Goal: Transaction & Acquisition: Purchase product/service

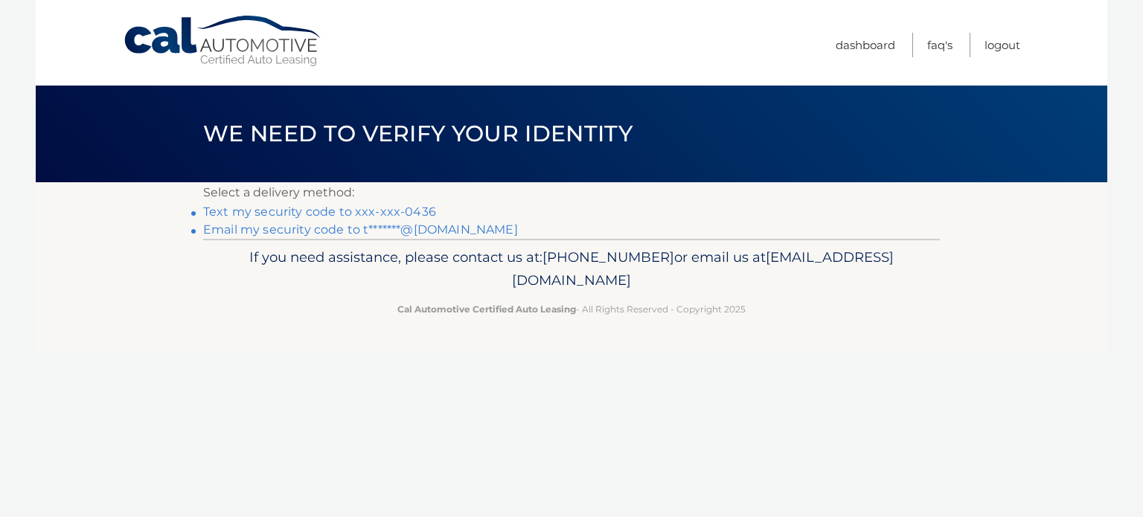
click at [343, 211] on link "Text my security code to xxx-xxx-0436" at bounding box center [319, 212] width 233 height 14
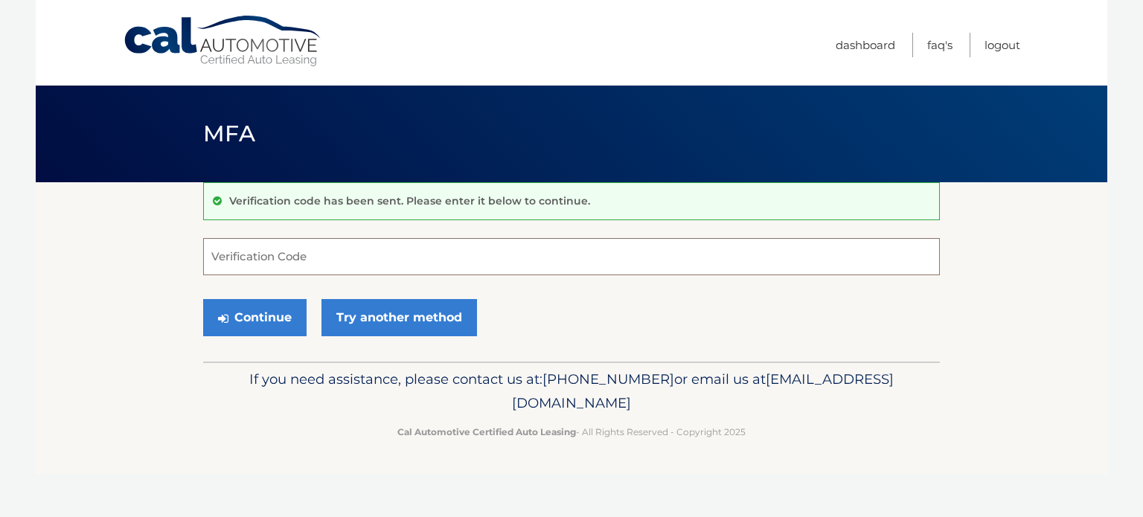
click at [319, 258] on input "Verification Code" at bounding box center [571, 256] width 737 height 37
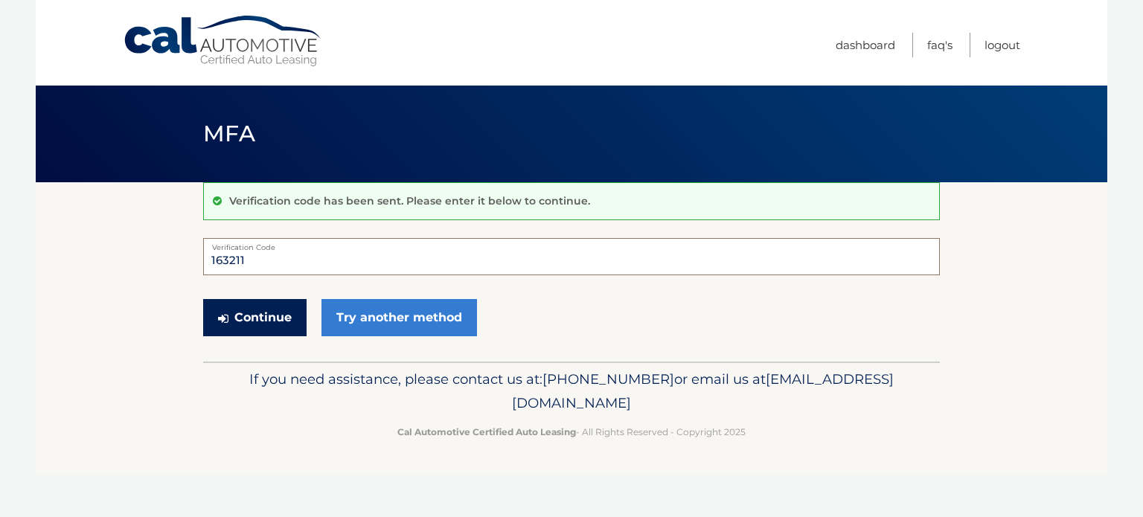
type input "163211"
click at [261, 321] on button "Continue" at bounding box center [254, 317] width 103 height 37
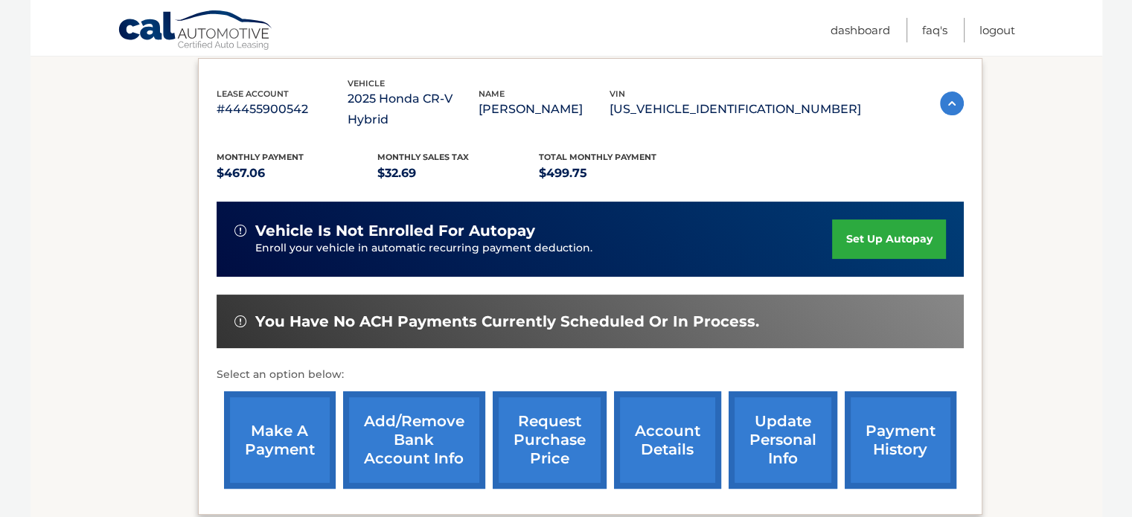
scroll to position [256, 0]
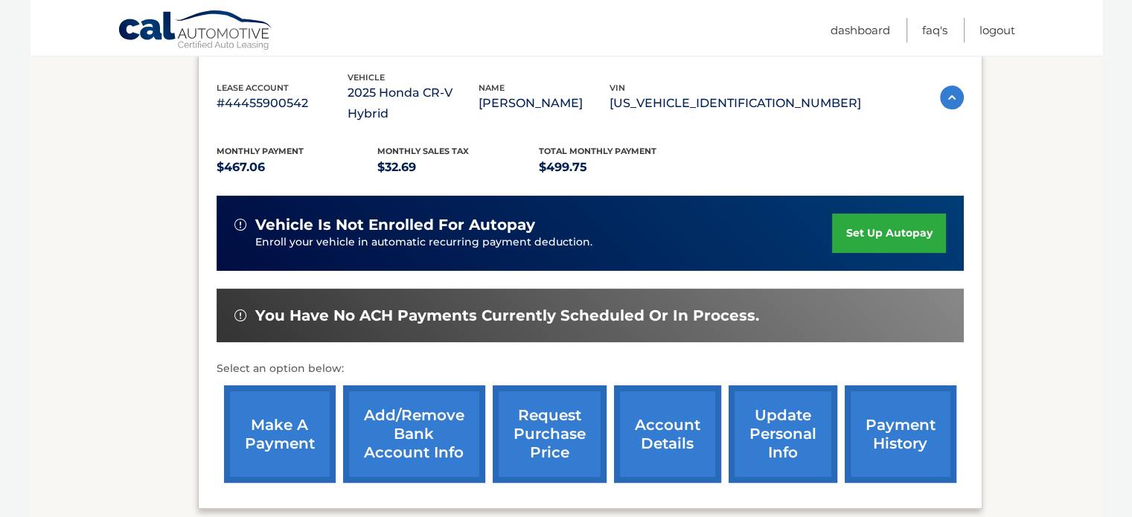
click at [295, 408] on link "make a payment" at bounding box center [280, 435] width 112 height 98
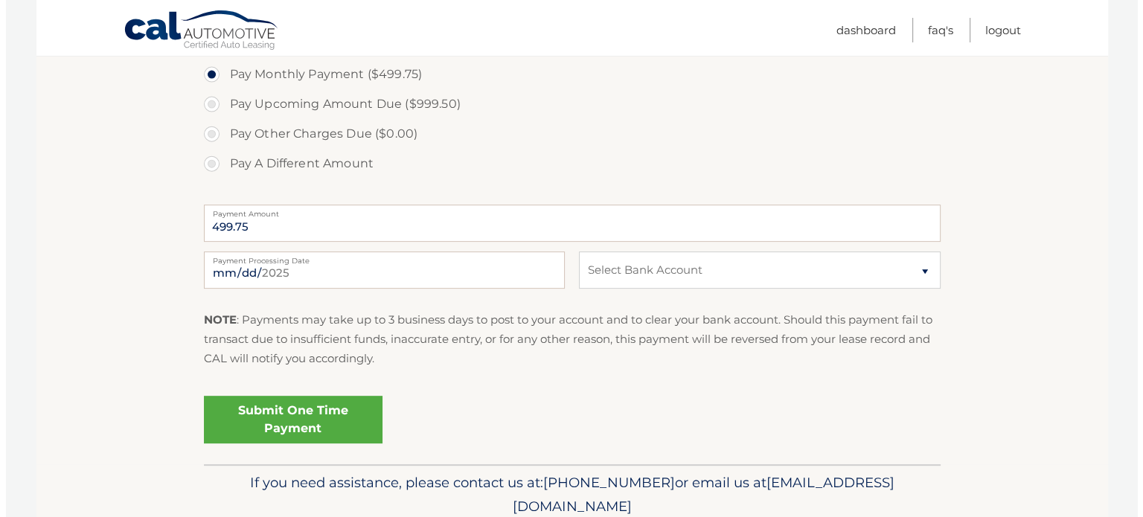
scroll to position [593, 0]
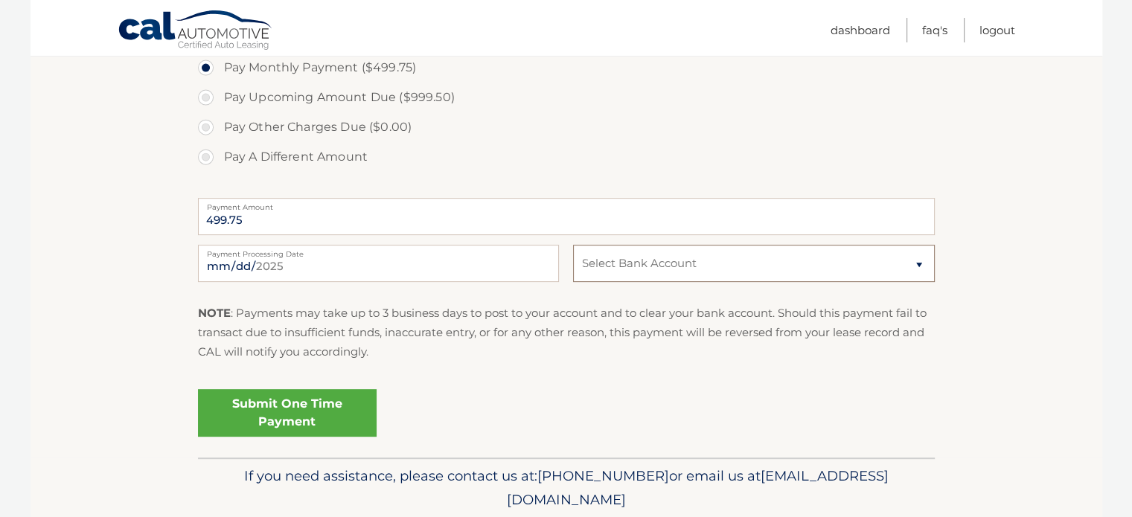
click at [735, 262] on select "Select Bank Account Checking BANK OF AMERICA, N.A. *****4888 Checking BANK OF A…" at bounding box center [753, 263] width 361 height 37
select select "MGZhZWY0MjctOGE1Ni00ZmI3LWJhNWUtYmJmZGYzNTE0MWZj"
click at [573, 245] on select "Select Bank Account Checking BANK OF AMERICA, N.A. *****4888 Checking BANK OF A…" at bounding box center [753, 263] width 361 height 37
click at [298, 408] on link "Submit One Time Payment" at bounding box center [287, 413] width 179 height 48
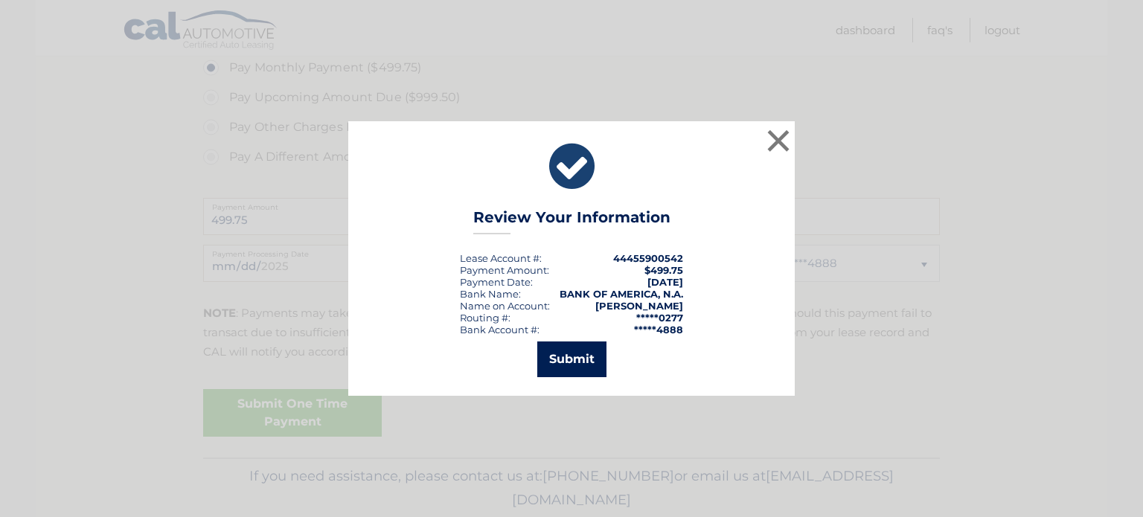
click at [584, 361] on button "Submit" at bounding box center [571, 360] width 69 height 36
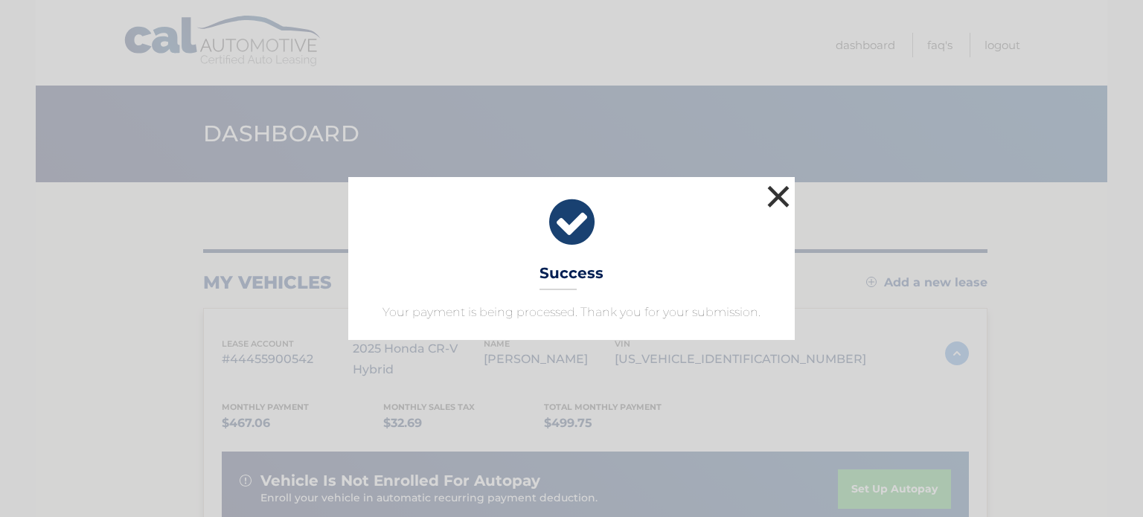
click at [780, 199] on button "×" at bounding box center [779, 197] width 30 height 30
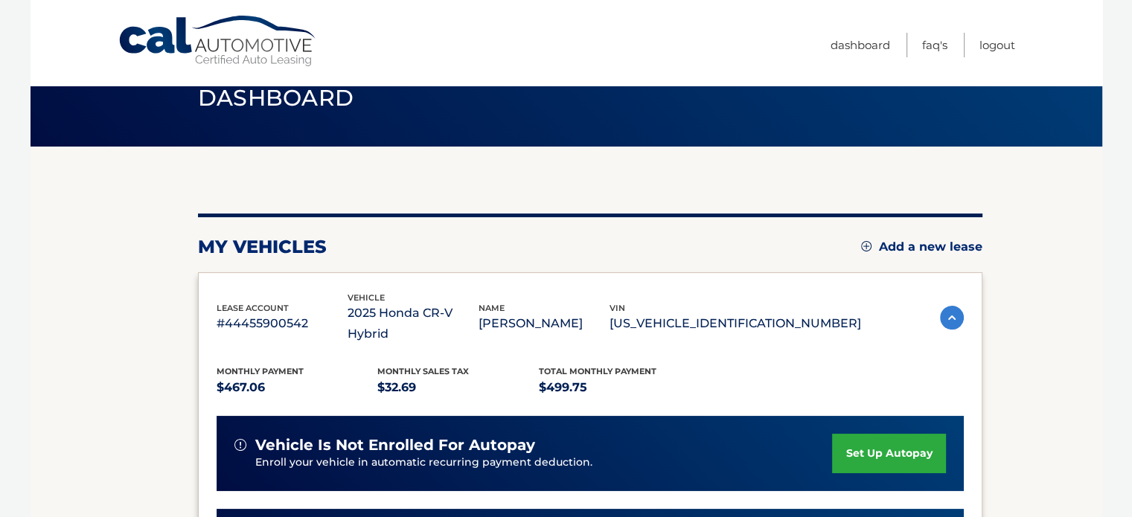
scroll to position [35, 0]
